Goal: Communication & Community: Answer question/provide support

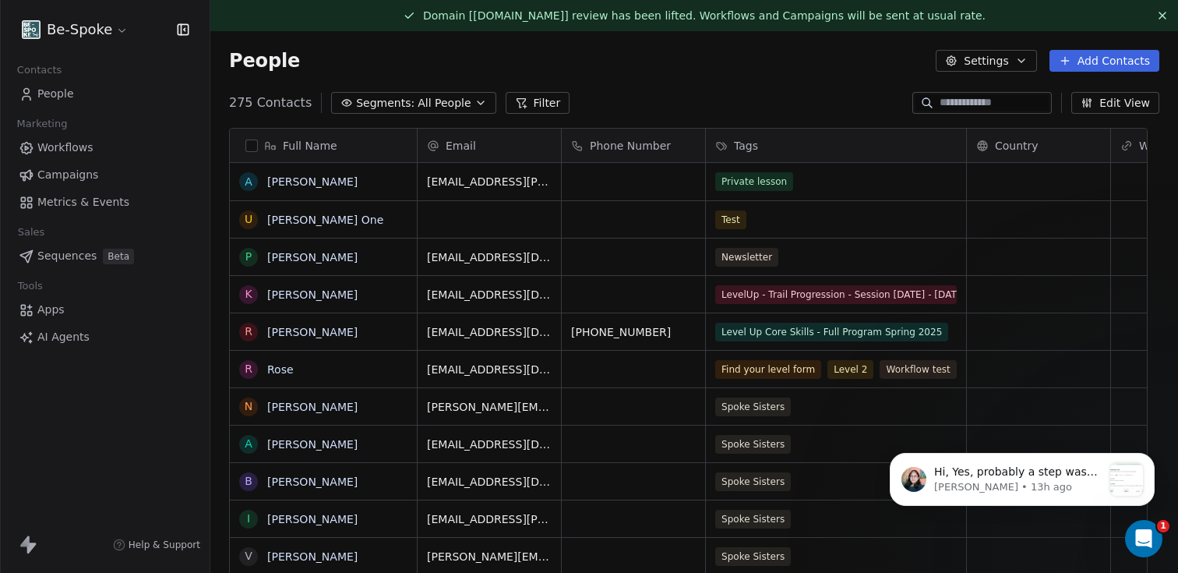
scroll to position [492, 945]
click at [1012, 467] on span "Hi, Yes, probably a step was misconfigured within the workflow. I wasn't able t…" at bounding box center [1016, 572] width 164 height 214
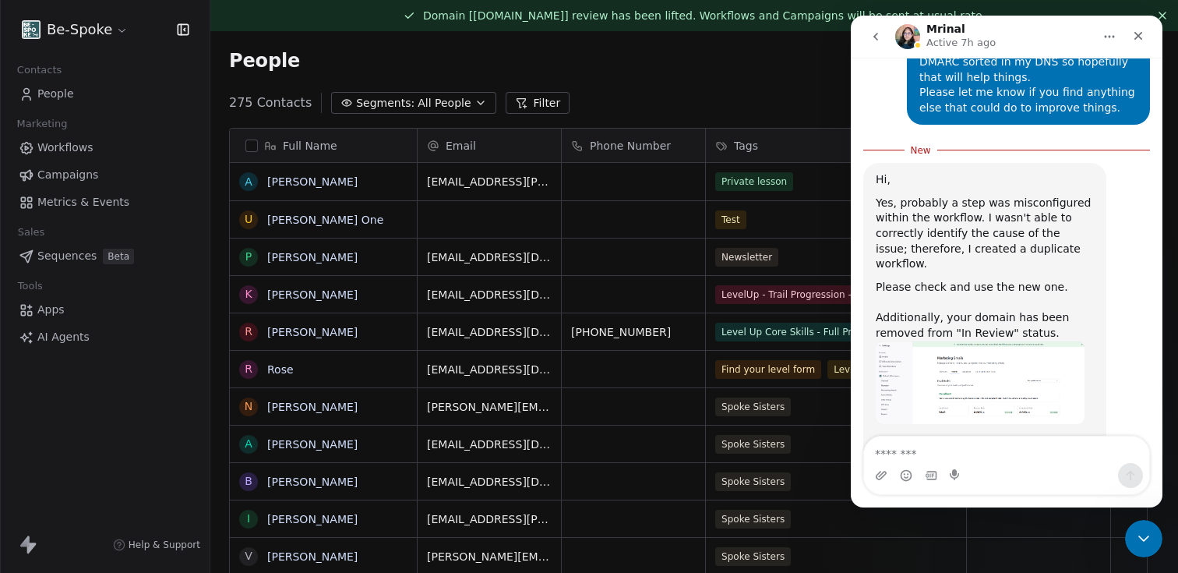
scroll to position [1652, 0]
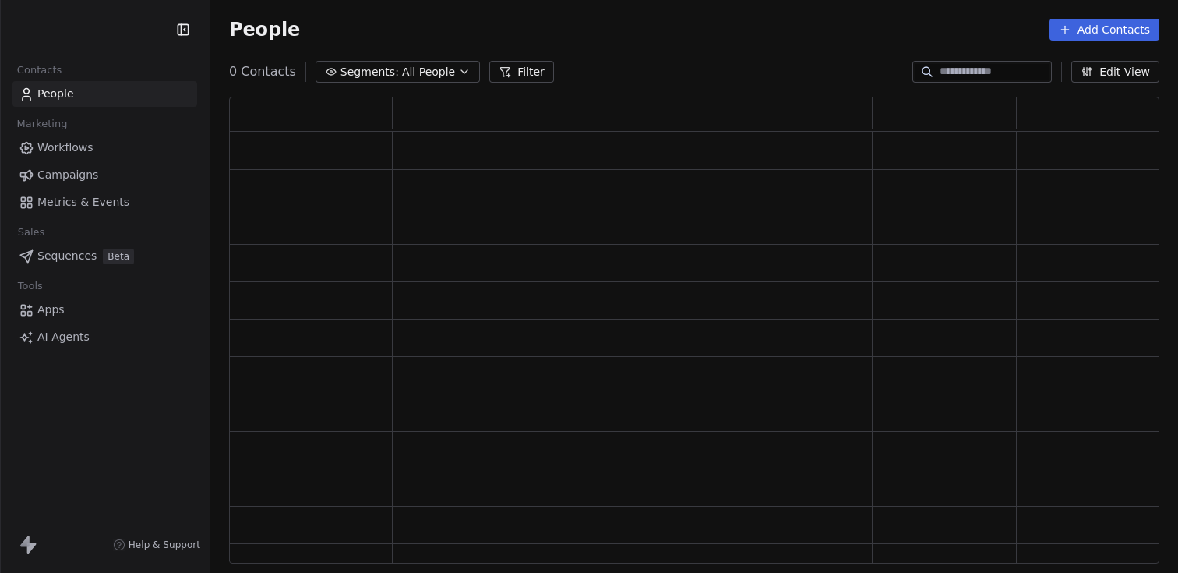
scroll to position [454, 919]
click at [1145, 542] on icon "Open Intercom Messenger" at bounding box center [1144, 538] width 20 height 20
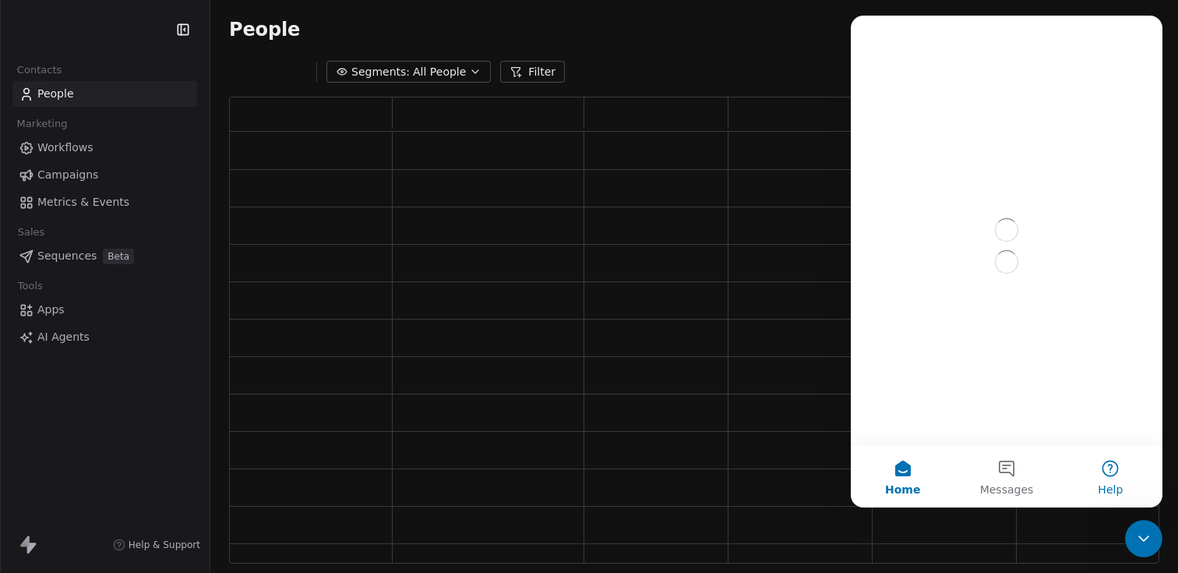
scroll to position [454, 907]
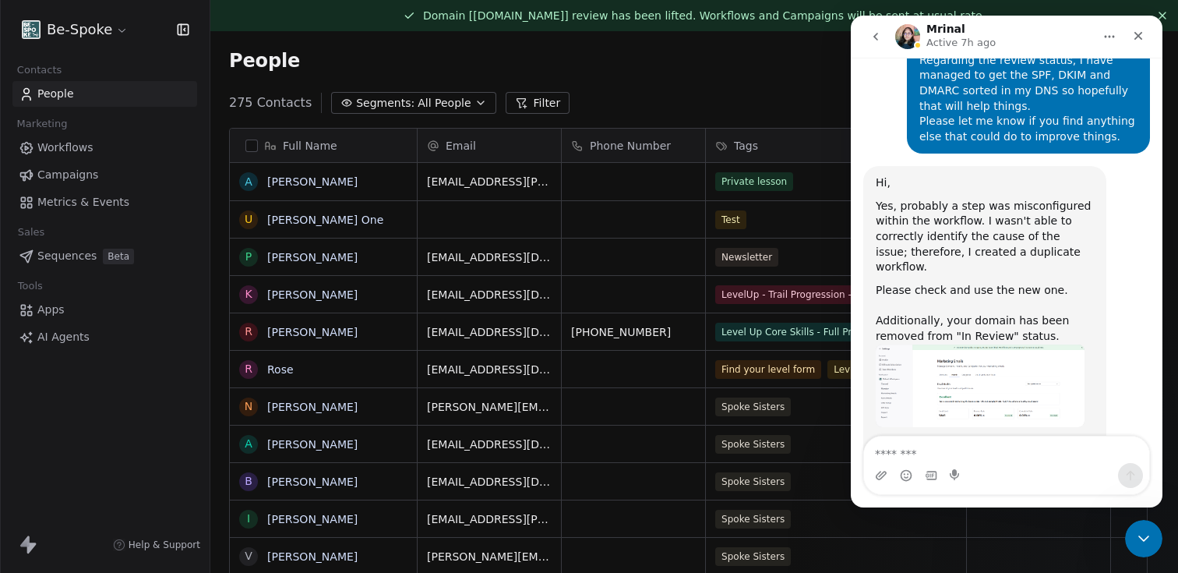
scroll to position [1626, 0]
click at [994, 452] on textarea "Message…" at bounding box center [1006, 449] width 285 height 26
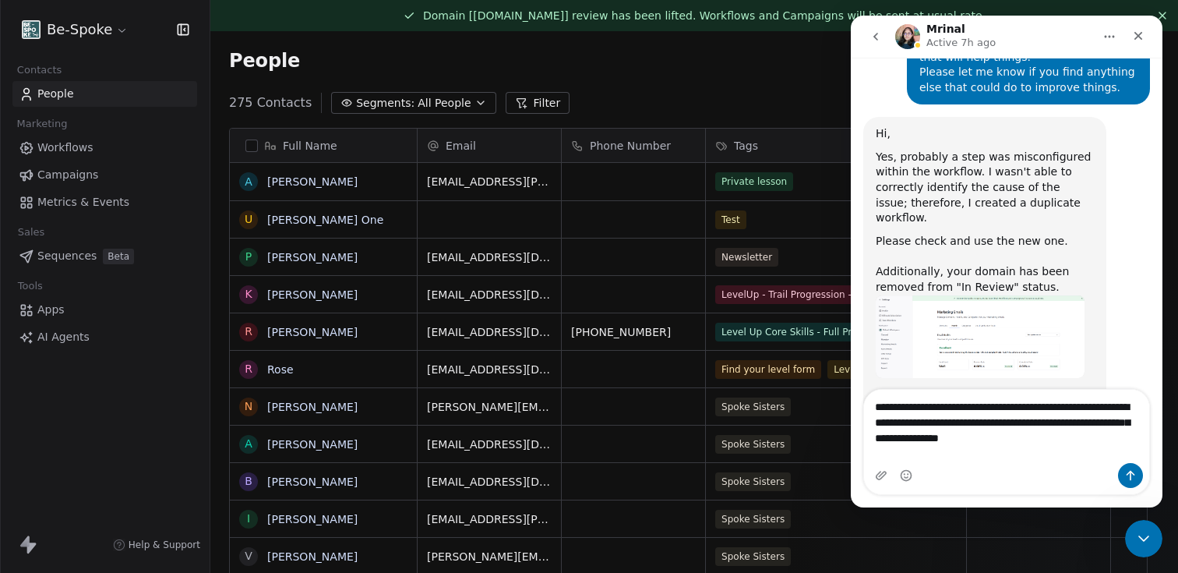
scroll to position [1673, 0]
click at [891, 454] on textarea "**********" at bounding box center [1006, 426] width 285 height 73
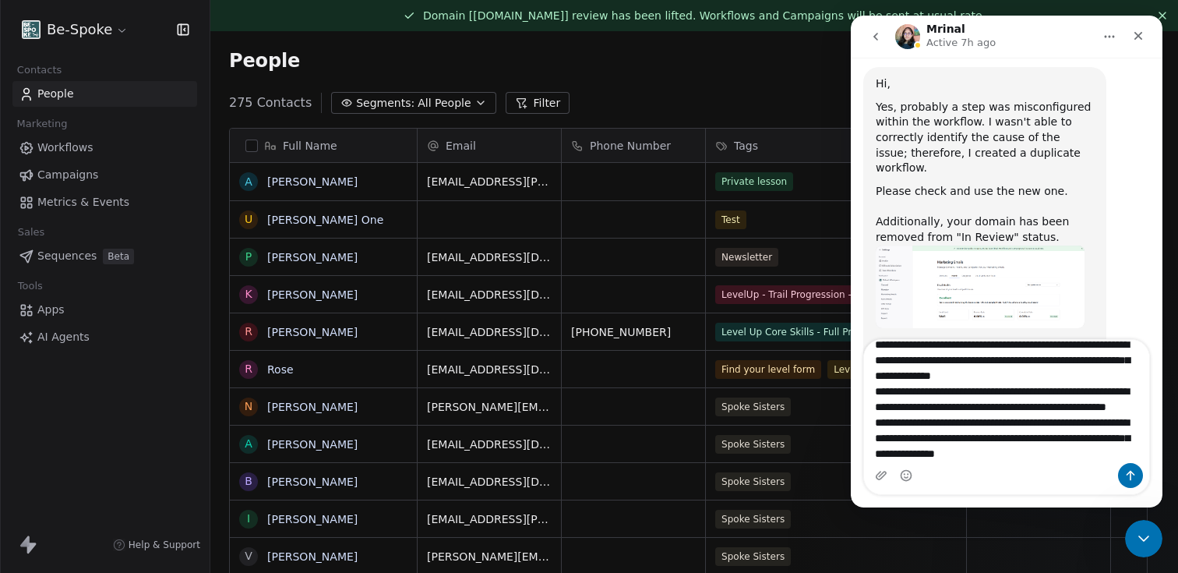
scroll to position [41, 0]
type textarea "**********"
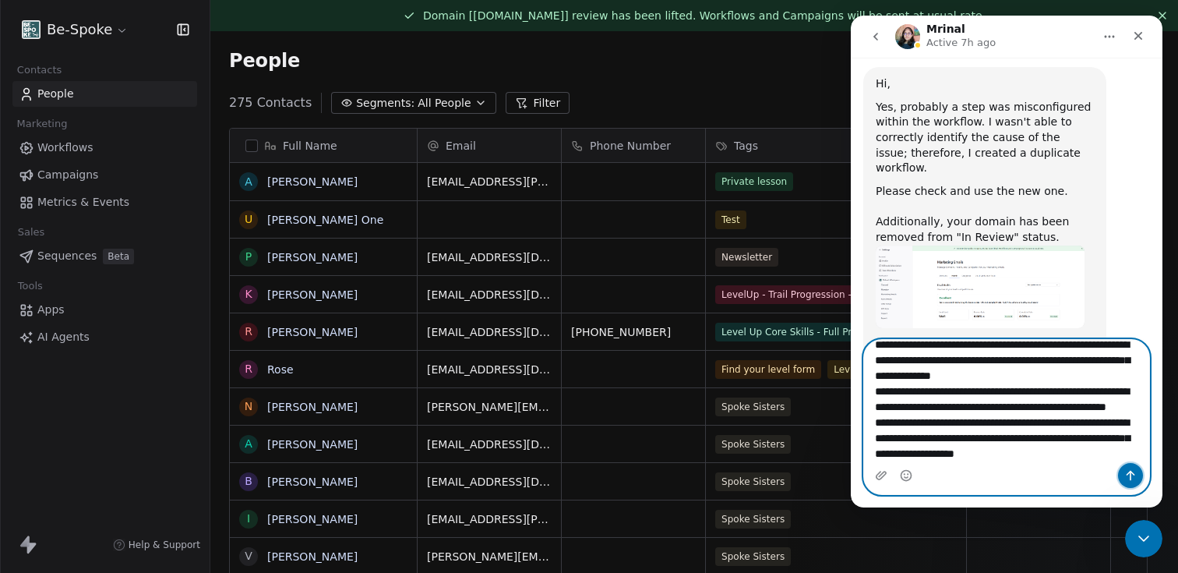
click at [1125, 475] on icon "Send a message…" at bounding box center [1131, 475] width 12 height 12
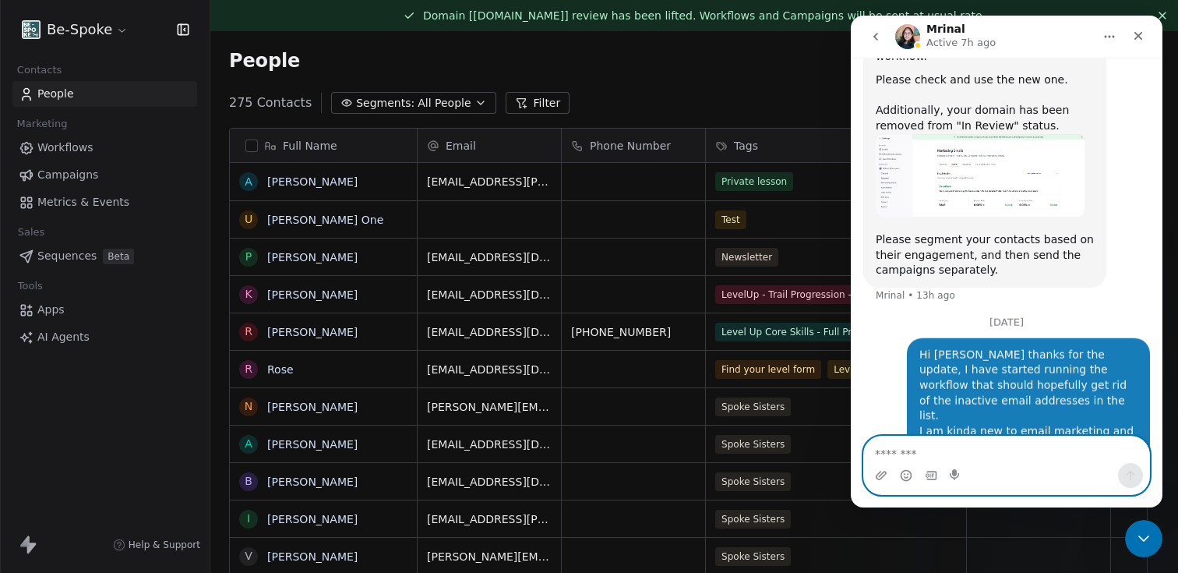
scroll to position [1847, 0]
